Goal: Task Accomplishment & Management: Use online tool/utility

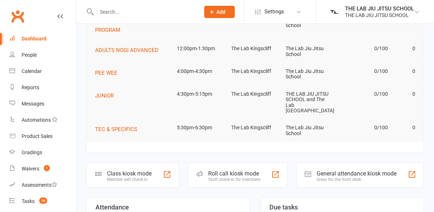
click at [145, 170] on div "Class kiosk mode" at bounding box center [129, 173] width 45 height 7
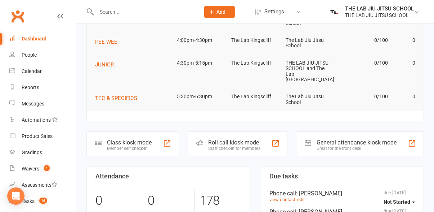
scroll to position [99, 0]
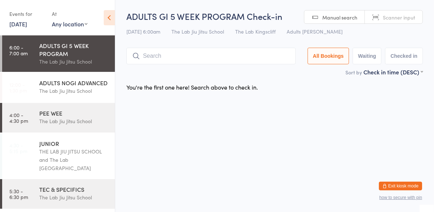
click at [153, 58] on input "search" at bounding box center [211, 56] width 169 height 17
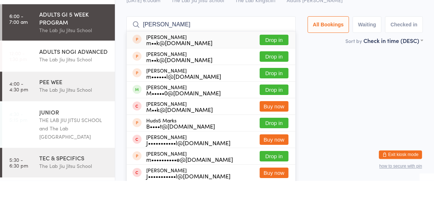
type input "[PERSON_NAME]"
click at [282, 122] on button "Drop in" at bounding box center [274, 121] width 29 height 10
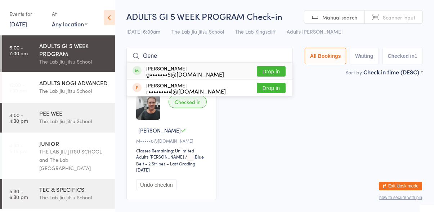
type input "Gene"
click at [277, 70] on button "Drop in" at bounding box center [271, 71] width 29 height 10
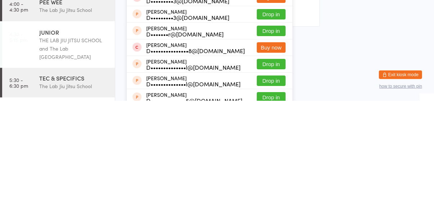
scroll to position [66, 0]
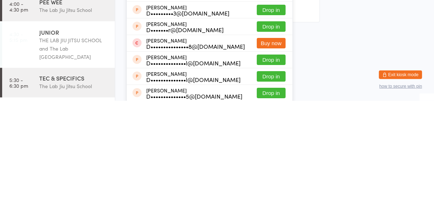
type input "[PERSON_NAME]"
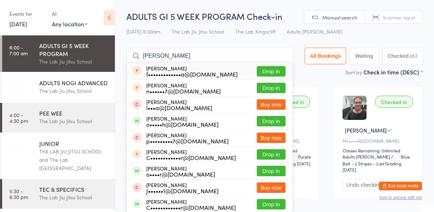
type input "[PERSON_NAME]"
click at [271, 122] on button "Drop in" at bounding box center [271, 121] width 29 height 10
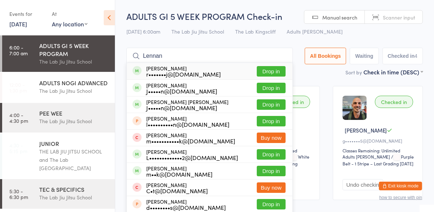
type input "Lennan"
click at [275, 113] on div "[PERSON_NAME] l••••••••••n@[DOMAIN_NAME] Drop in" at bounding box center [210, 121] width 166 height 16
